Goal: Task Accomplishment & Management: Use online tool/utility

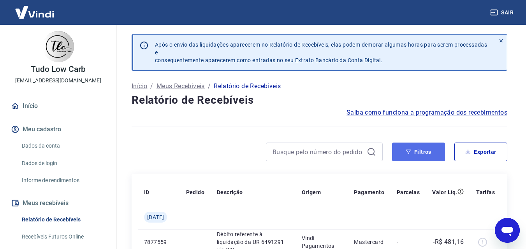
click at [430, 156] on button "Filtros" at bounding box center [418, 152] width 53 height 19
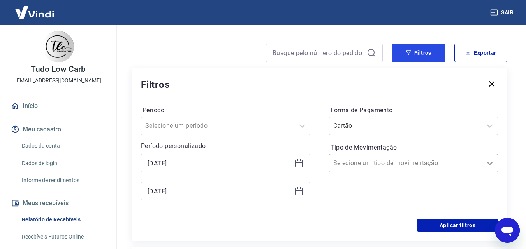
scroll to position [117, 0]
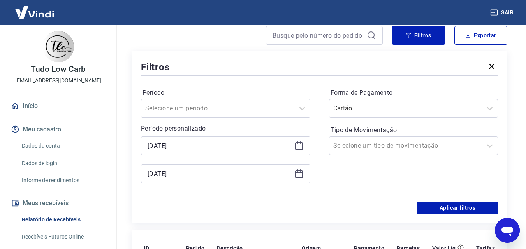
click at [299, 175] on icon at bounding box center [298, 173] width 9 height 9
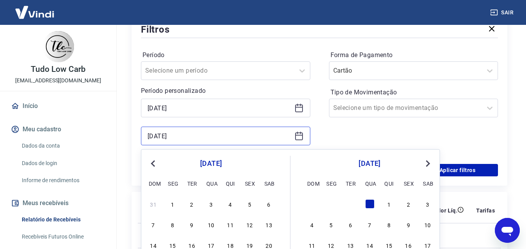
scroll to position [156, 0]
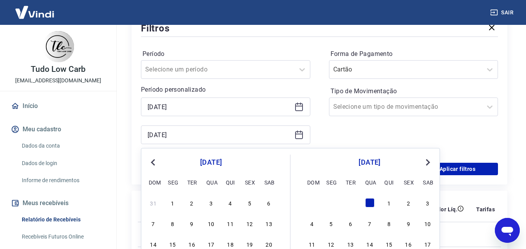
click at [430, 158] on button "Next Month" at bounding box center [427, 162] width 9 height 9
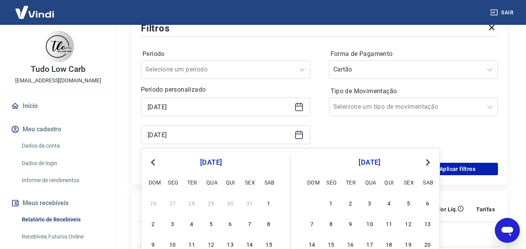
click at [430, 158] on button "Next Month" at bounding box center [427, 162] width 9 height 9
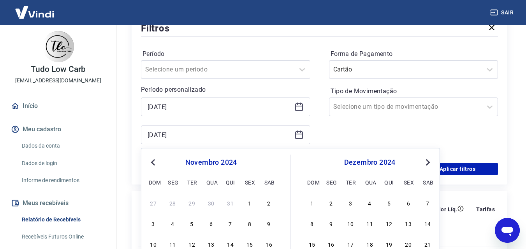
scroll to position [233, 0]
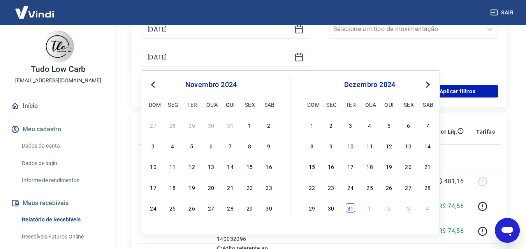
click at [350, 212] on div "31" at bounding box center [350, 208] width 9 height 9
type input "[DATE]"
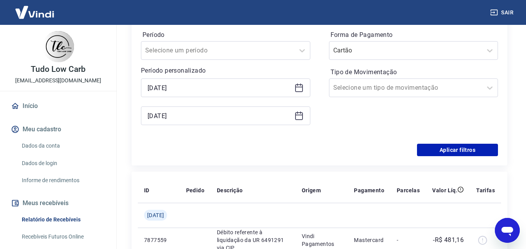
scroll to position [156, 0]
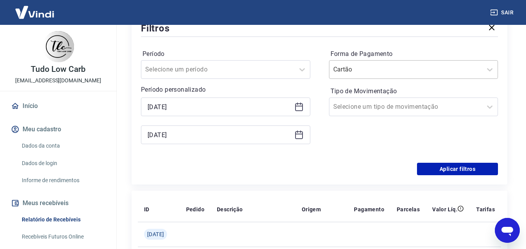
click at [472, 73] on div at bounding box center [405, 69] width 145 height 11
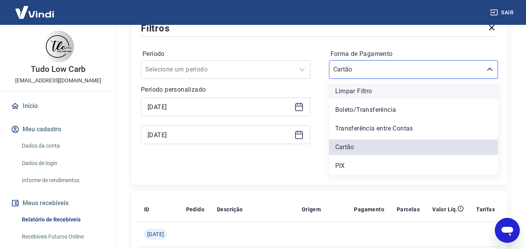
click at [403, 95] on div "Limpar Filtro" at bounding box center [413, 92] width 169 height 16
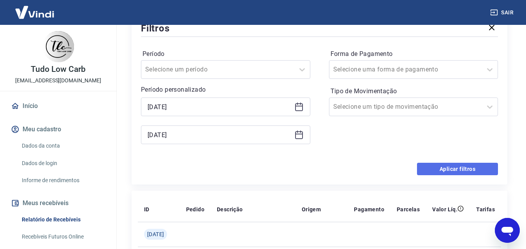
click at [444, 168] on button "Aplicar filtros" at bounding box center [457, 169] width 81 height 12
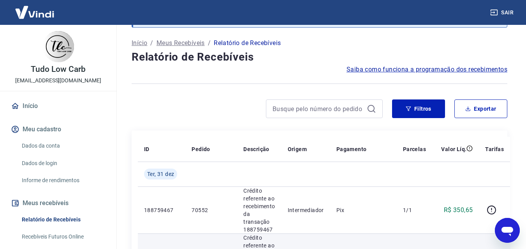
scroll to position [39, 0]
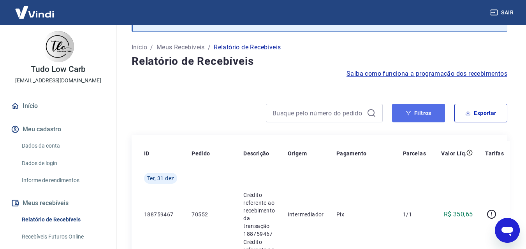
click at [404, 112] on button "Filtros" at bounding box center [418, 113] width 53 height 19
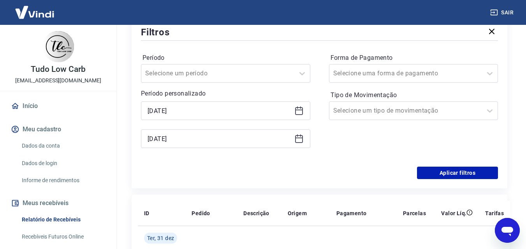
scroll to position [156, 0]
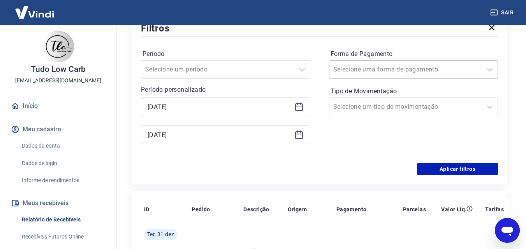
click at [367, 76] on div "Selecione uma forma de pagamento" at bounding box center [405, 70] width 153 height 14
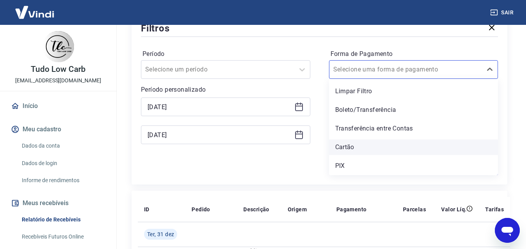
click at [365, 151] on div "Cartão" at bounding box center [413, 148] width 169 height 16
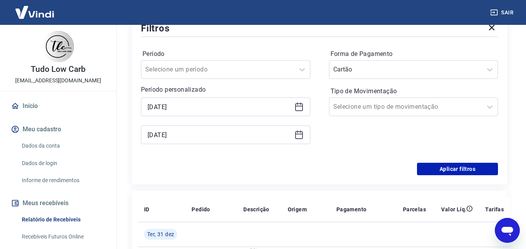
click at [371, 137] on div "Forma de Pagamento Cartão Tipo de Movimentação Selecione um tipo de movimentação" at bounding box center [413, 101] width 169 height 106
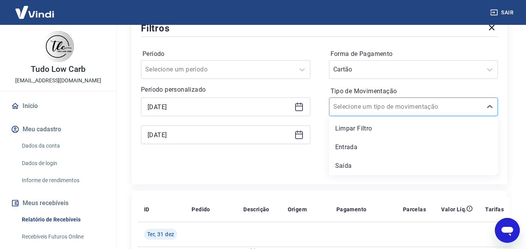
click at [400, 109] on input "Tipo de Movimentação" at bounding box center [372, 106] width 79 height 9
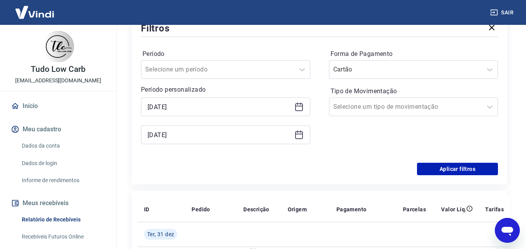
click at [471, 169] on button "Aplicar filtros" at bounding box center [457, 169] width 81 height 12
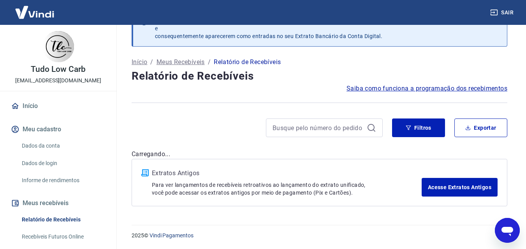
scroll to position [24, 0]
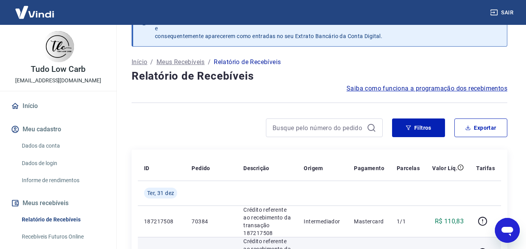
click at [419, 237] on td "1/1" at bounding box center [407, 253] width 35 height 32
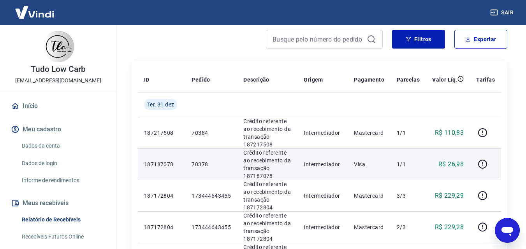
scroll to position [39, 0]
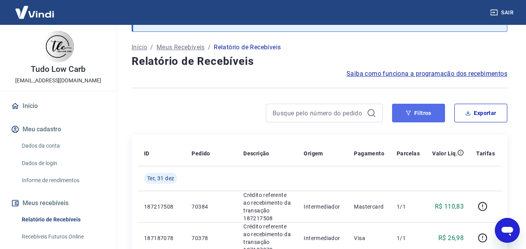
click at [415, 118] on button "Filtros" at bounding box center [418, 113] width 53 height 19
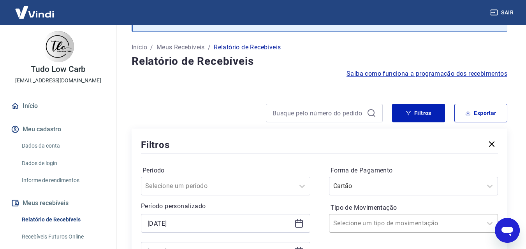
scroll to position [82, 0]
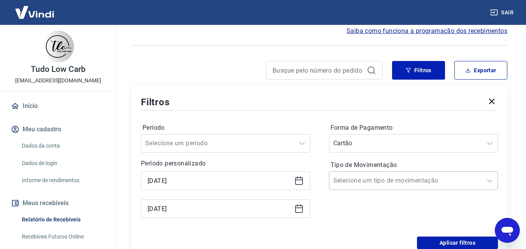
click at [392, 190] on div "Selecione um tipo de movimentação" at bounding box center [413, 181] width 169 height 19
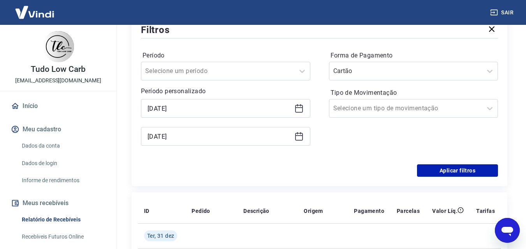
scroll to position [160, 0]
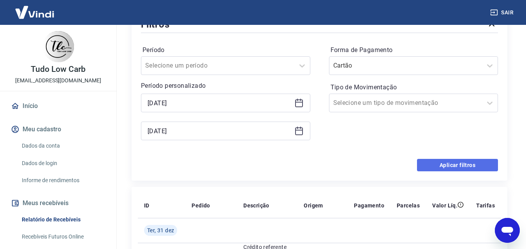
click at [466, 164] on button "Aplicar filtros" at bounding box center [457, 165] width 81 height 12
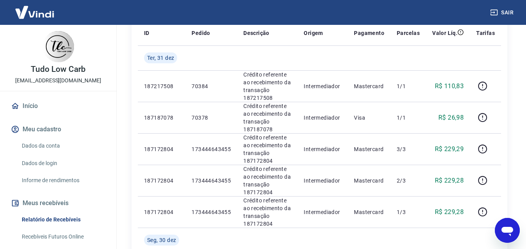
scroll to position [0, 0]
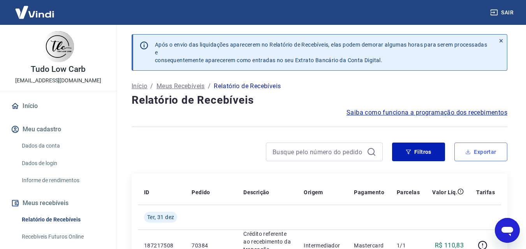
click at [487, 148] on button "Exportar" at bounding box center [480, 152] width 53 height 19
type input "[DATE]"
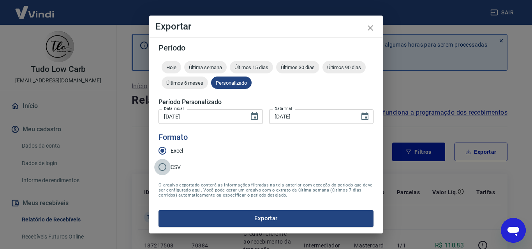
click at [167, 165] on input "CSV" at bounding box center [162, 167] width 16 height 16
radio input "true"
click at [235, 218] on button "Exportar" at bounding box center [265, 219] width 215 height 16
click at [270, 221] on button "Exportar" at bounding box center [265, 219] width 215 height 16
click at [370, 27] on icon "close" at bounding box center [369, 27] width 9 height 9
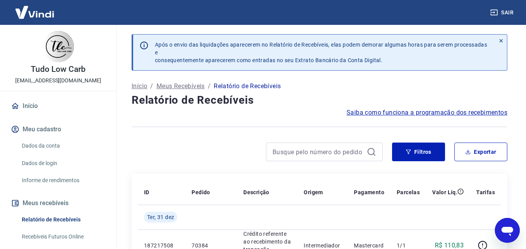
click at [425, 148] on button "Filtros" at bounding box center [418, 152] width 53 height 19
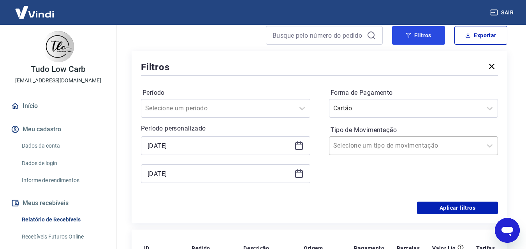
scroll to position [39, 0]
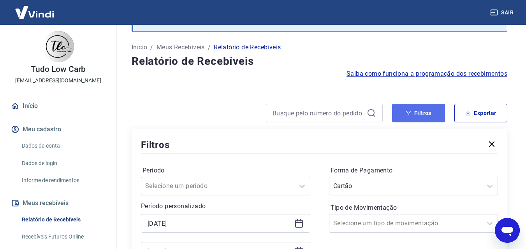
click at [422, 115] on button "Filtros" at bounding box center [418, 113] width 53 height 19
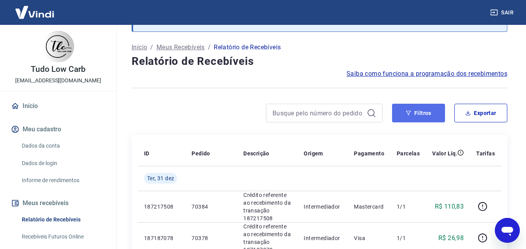
click at [422, 115] on button "Filtros" at bounding box center [418, 113] width 53 height 19
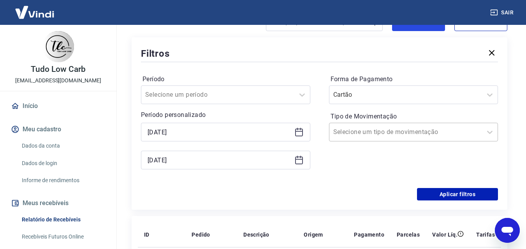
scroll to position [117, 0]
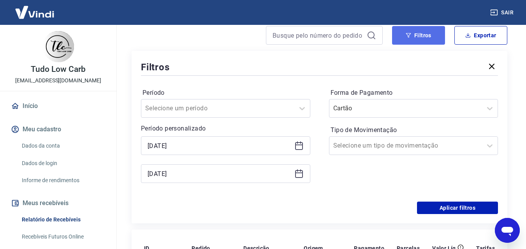
click at [415, 36] on button "Filtros" at bounding box center [418, 35] width 53 height 19
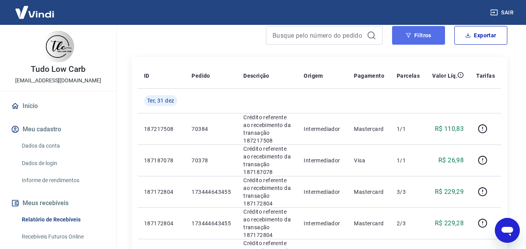
click at [412, 37] on button "Filtros" at bounding box center [418, 35] width 53 height 19
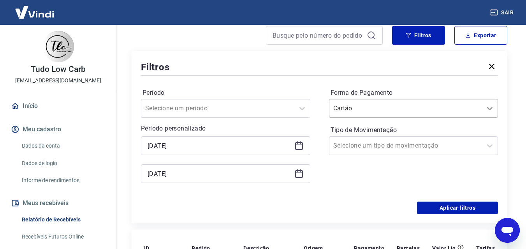
click at [492, 109] on icon at bounding box center [489, 108] width 9 height 9
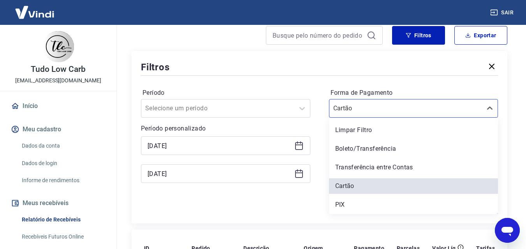
click at [419, 134] on div "Limpar Filtro" at bounding box center [413, 131] width 169 height 16
click at [419, 134] on label "Tipo de Movimentação" at bounding box center [413, 130] width 166 height 9
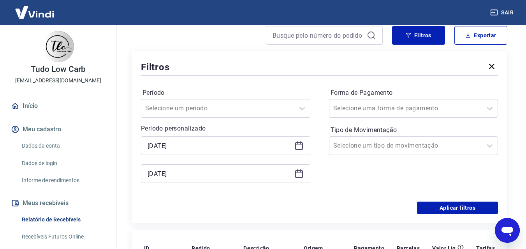
click at [301, 173] on icon at bounding box center [299, 173] width 8 height 1
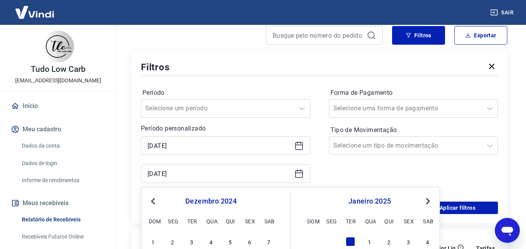
click at [154, 202] on span "Previous Month" at bounding box center [154, 201] width 0 height 9
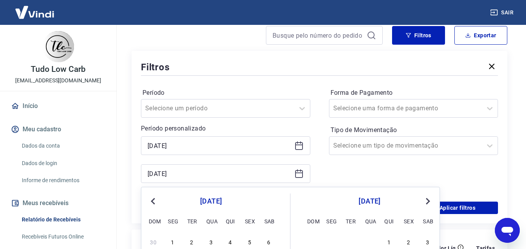
click at [154, 202] on span "Previous Month" at bounding box center [154, 201] width 0 height 9
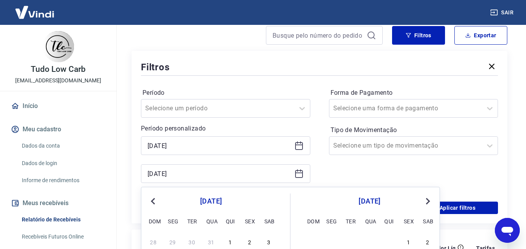
click at [154, 202] on span "Previous Month" at bounding box center [154, 201] width 0 height 9
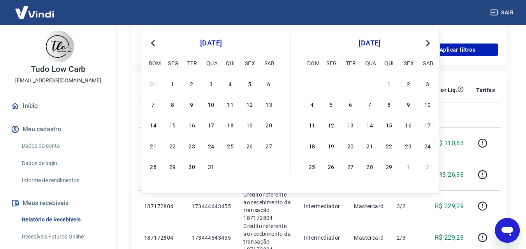
scroll to position [311, 0]
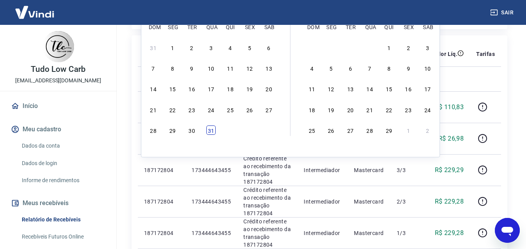
click at [211, 132] on div "31" at bounding box center [210, 130] width 9 height 9
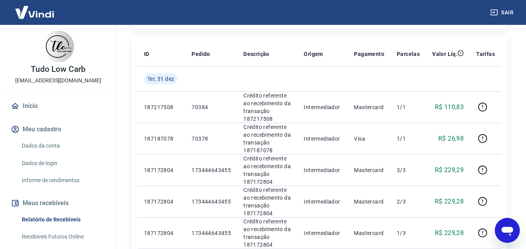
type input "[DATE]"
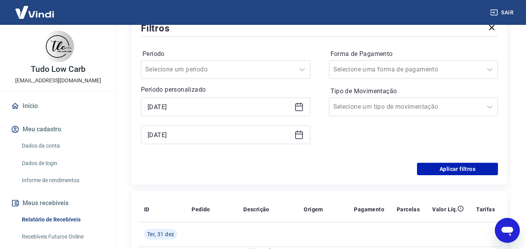
scroll to position [117, 0]
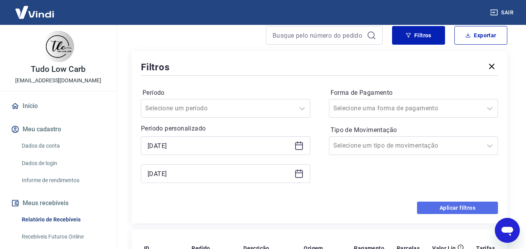
click at [451, 208] on button "Aplicar filtros" at bounding box center [457, 208] width 81 height 12
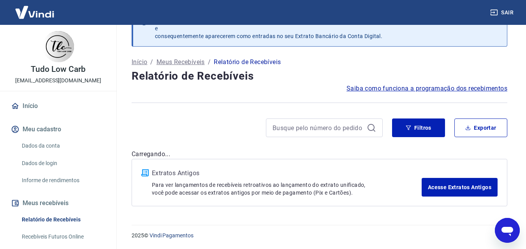
scroll to position [24, 0]
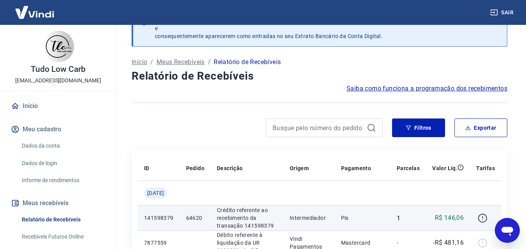
click at [486, 214] on icon "button" at bounding box center [482, 218] width 9 height 9
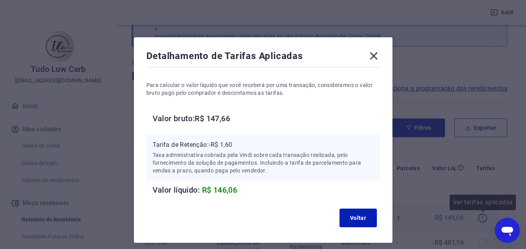
scroll to position [117, 0]
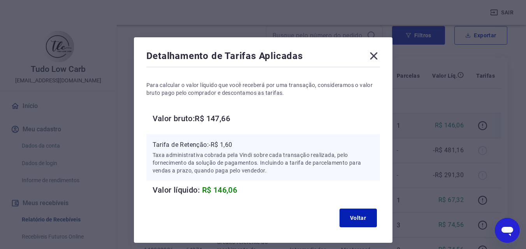
click at [375, 58] on icon at bounding box center [373, 56] width 7 height 7
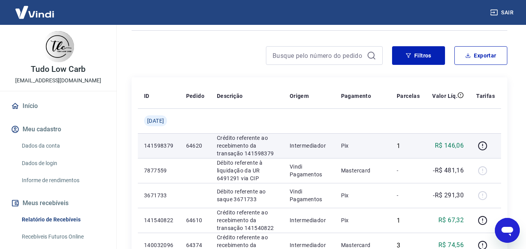
scroll to position [78, 0]
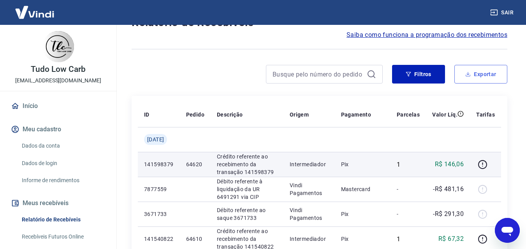
click at [501, 77] on button "Exportar" at bounding box center [480, 74] width 53 height 19
type input "[DATE]"
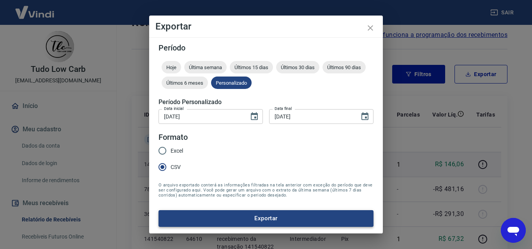
click at [251, 223] on button "Exportar" at bounding box center [265, 219] width 215 height 16
